Goal: Information Seeking & Learning: Learn about a topic

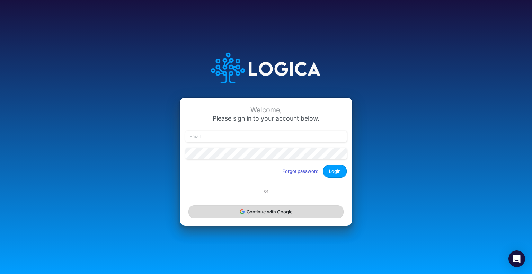
click at [233, 213] on button "Continue with Google" at bounding box center [266, 211] width 155 height 13
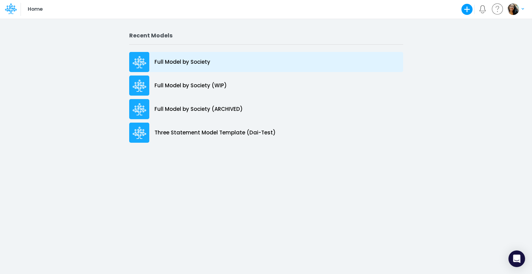
click at [172, 58] on p "Full Model by Society" at bounding box center [183, 62] width 56 height 8
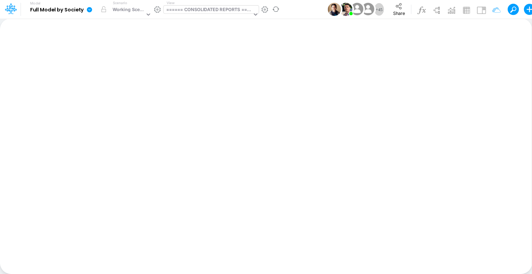
click at [186, 11] on div "====== CONSOLIDATED REPORTS ======" at bounding box center [209, 10] width 86 height 8
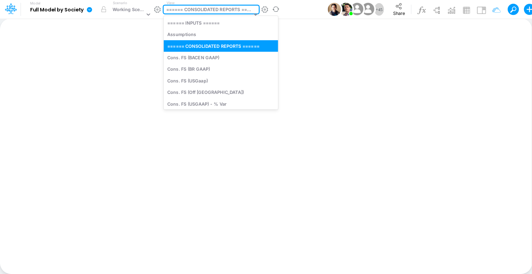
type input "fs"
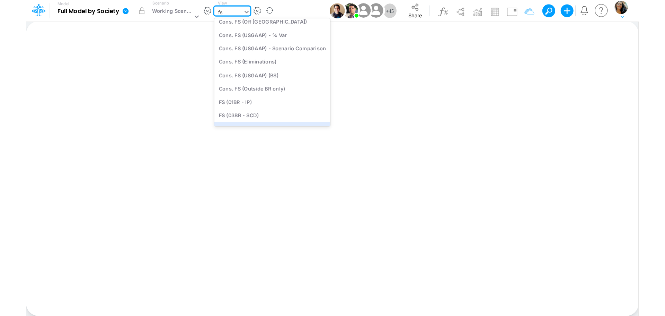
scroll to position [56, 0]
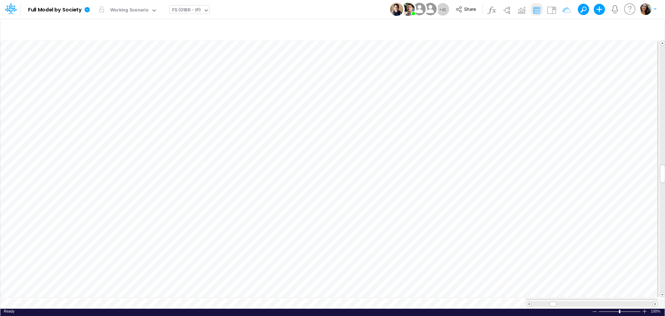
scroll to position [3, 0]
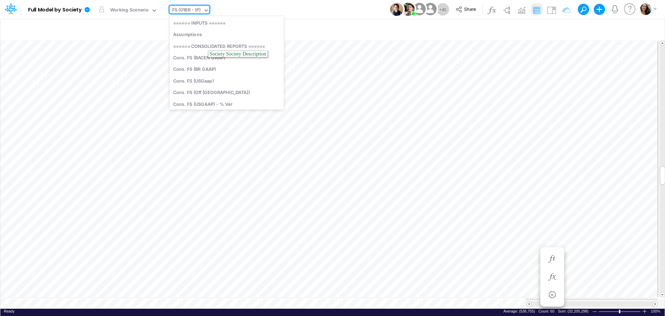
click at [203, 10] on icon at bounding box center [206, 10] width 6 height 6
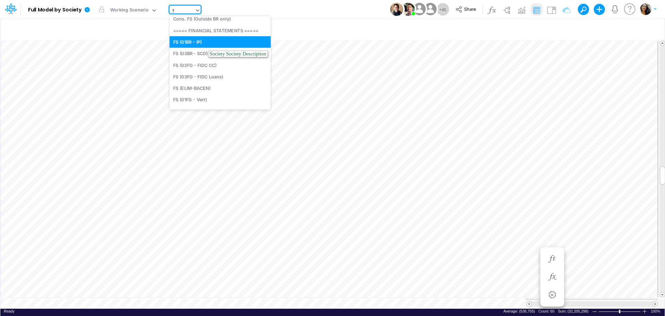
scroll to position [69, 0]
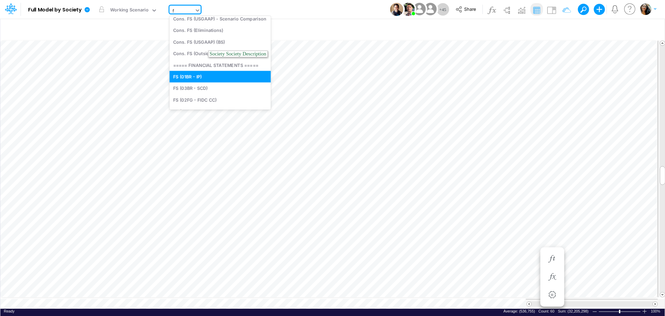
type input "fs"
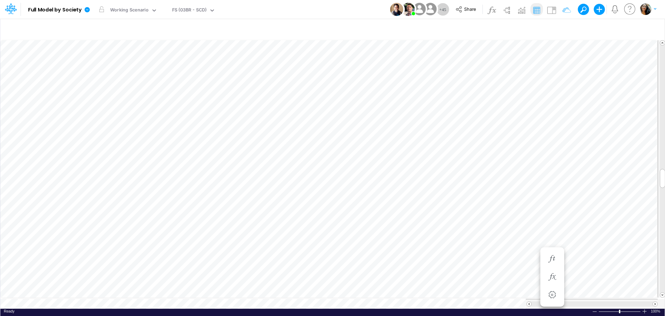
scroll to position [3, 0]
click at [532, 11] on img at bounding box center [536, 10] width 11 height 11
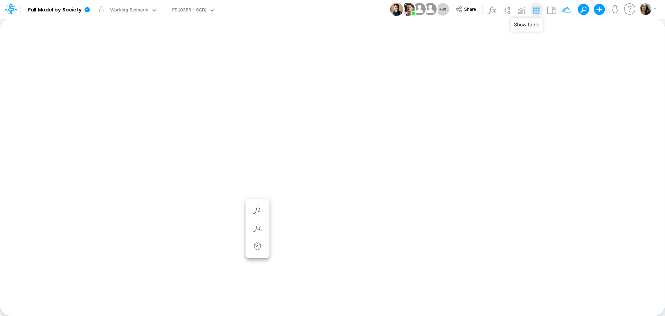
click at [532, 11] on img at bounding box center [536, 10] width 11 height 11
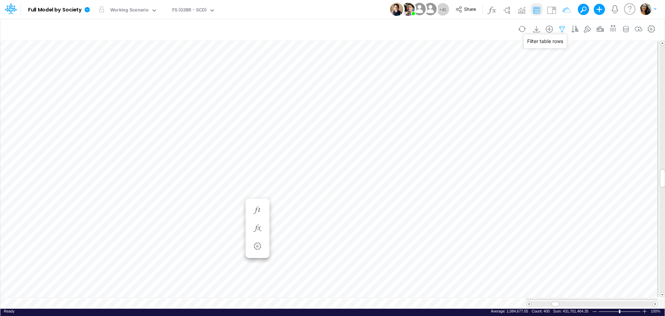
click at [532, 29] on icon "button" at bounding box center [562, 29] width 10 height 7
click at [532, 27] on icon "button" at bounding box center [626, 29] width 10 height 7
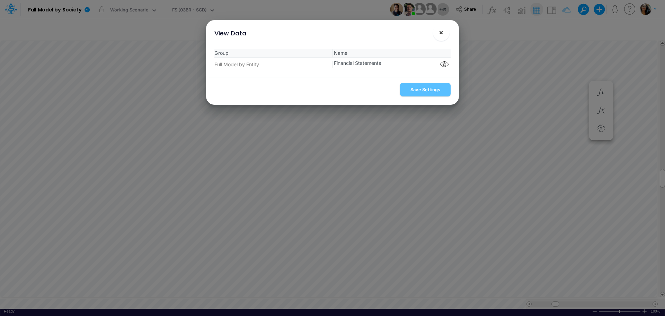
click at [442, 30] on span "×" at bounding box center [441, 32] width 5 height 8
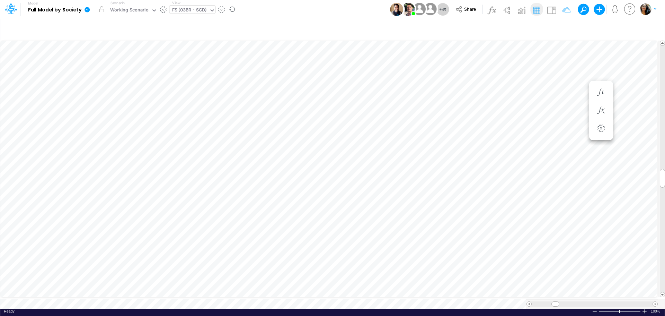
click at [211, 11] on icon at bounding box center [211, 10] width 3 height 2
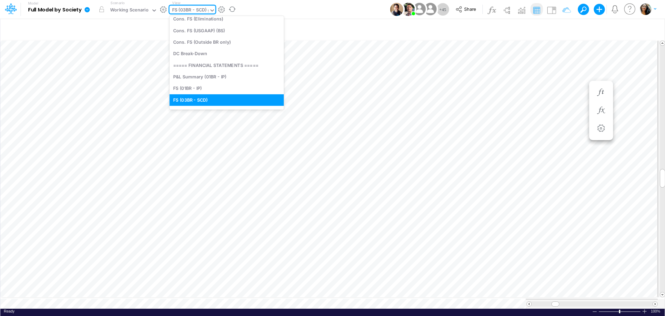
scroll to position [82, 0]
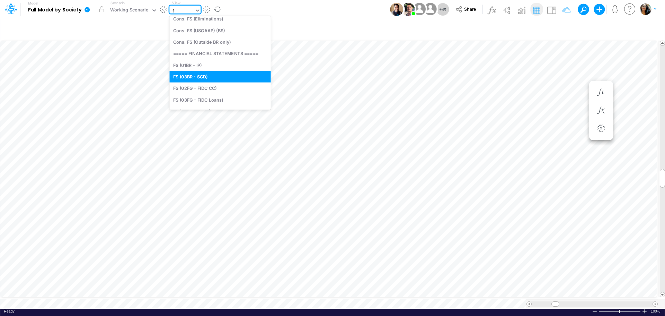
type input "fs"
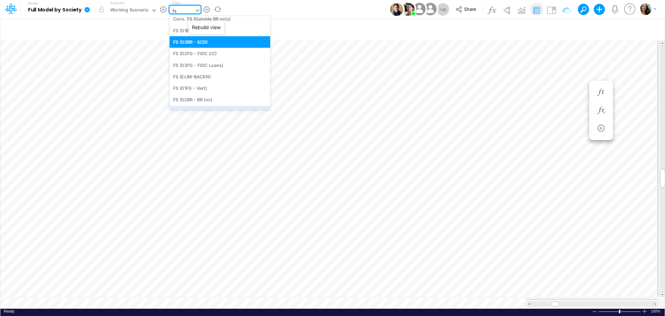
scroll to position [120, 0]
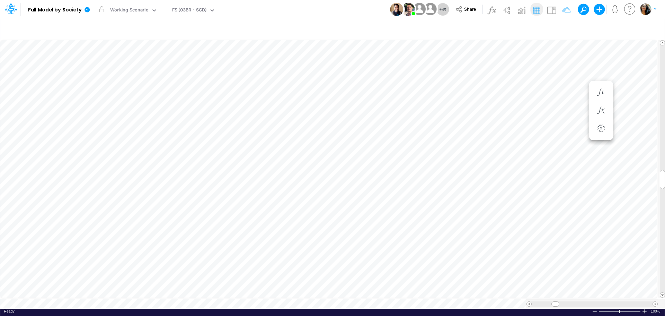
scroll to position [3, 0]
click at [209, 10] on div "FS (04BR - RP DEV)" at bounding box center [193, 11] width 42 height 8
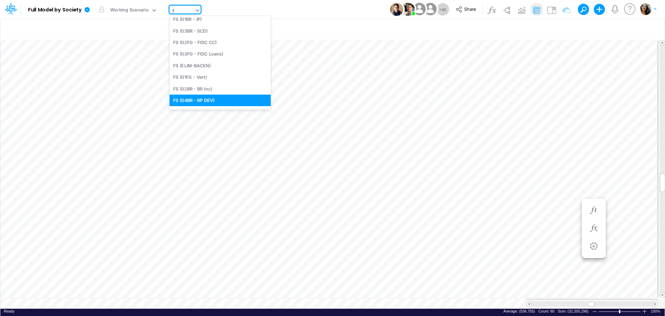
type input "fs"
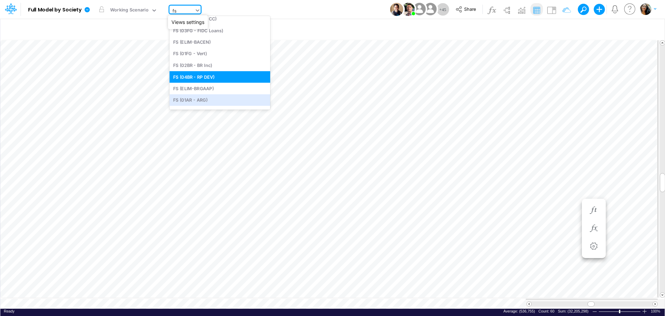
scroll to position [159, 0]
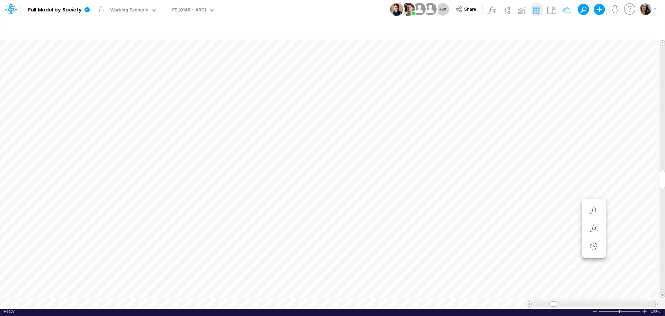
scroll to position [3, 0]
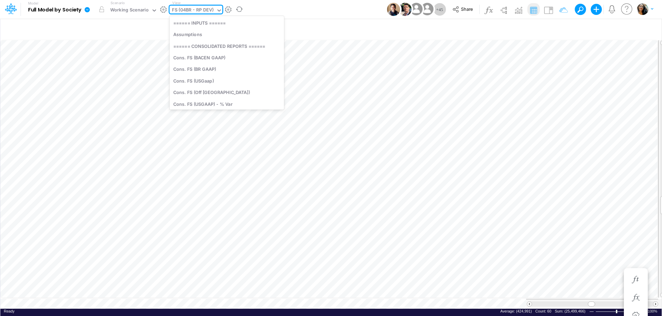
click at [218, 8] on icon at bounding box center [219, 10] width 6 height 6
click at [197, 83] on div "Cons. FS (USGaap)" at bounding box center [226, 80] width 114 height 11
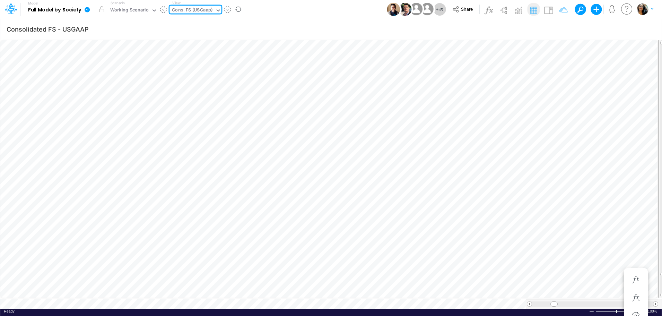
click at [218, 13] on icon at bounding box center [218, 10] width 6 height 6
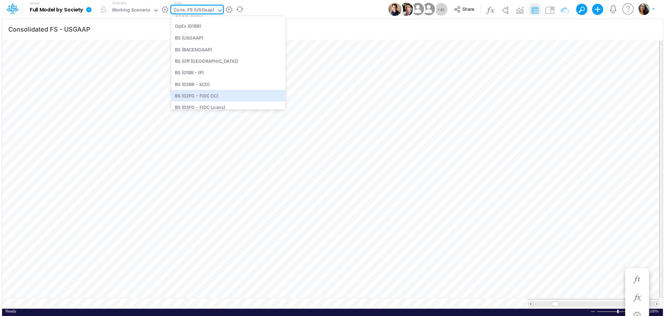
scroll to position [434, 0]
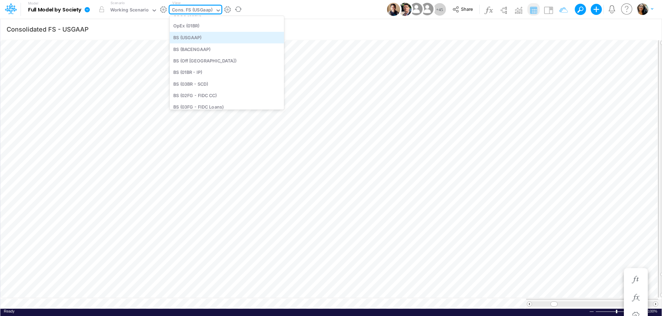
click at [219, 39] on div "BS (USGAAP)" at bounding box center [226, 37] width 114 height 11
type input "BS (USGAAP) - Detailed"
